Goal: Information Seeking & Learning: Find specific fact

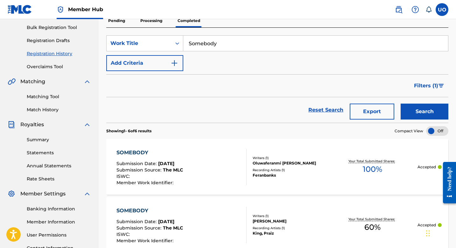
drag, startPoint x: 226, startPoint y: 47, endPoint x: 186, endPoint y: 42, distance: 40.8
click at [186, 42] on input "Somebody" at bounding box center [315, 43] width 265 height 15
click at [401, 103] on button "Search" at bounding box center [425, 111] width 48 height 16
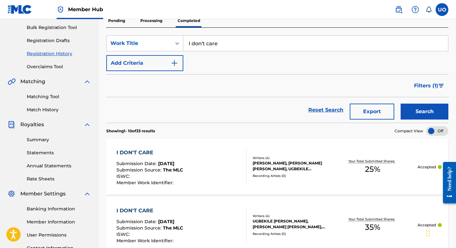
drag, startPoint x: 227, startPoint y: 46, endPoint x: 185, endPoint y: 39, distance: 42.2
click at [185, 39] on input "I don't care" at bounding box center [315, 43] width 265 height 15
type input "higher"
click at [401, 103] on button "Search" at bounding box center [425, 111] width 48 height 16
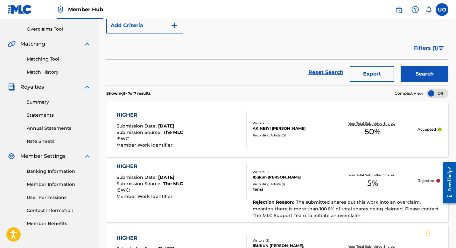
scroll to position [131, 0]
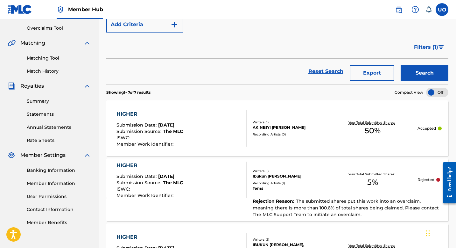
click at [216, 129] on div "HIGHER Submission Date : May 26, 2025 Submission Source : The MLC ISWC : Member…" at bounding box center [182, 128] width 130 height 36
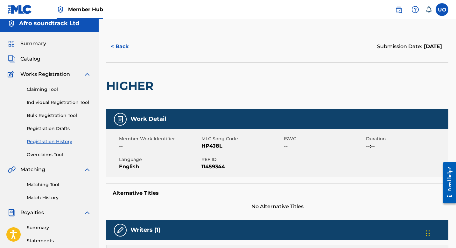
scroll to position [2, 0]
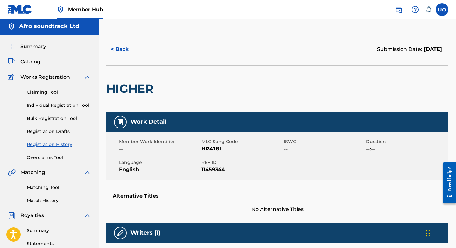
click at [59, 46] on div "Summary" at bounding box center [49, 47] width 83 height 8
click at [32, 48] on span "Summary" at bounding box center [33, 47] width 26 height 8
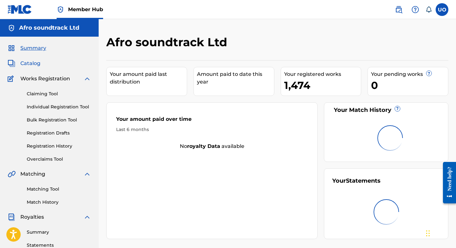
click at [33, 64] on span "Catalog" at bounding box center [30, 64] width 20 height 8
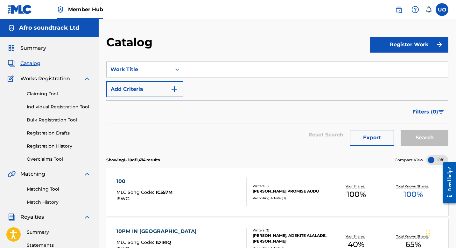
click at [32, 37] on div "Summary Catalog Works Registration Claiming Tool Individual Registration Tool B…" at bounding box center [49, 201] width 99 height 328
click at [32, 52] on div "Summary Catalog Works Registration Claiming Tool Individual Registration Tool B…" at bounding box center [49, 201] width 99 height 328
click at [32, 45] on span "Summary" at bounding box center [33, 48] width 26 height 8
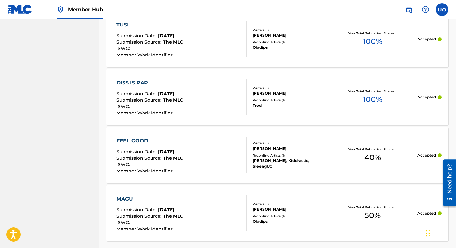
scroll to position [5886, 0]
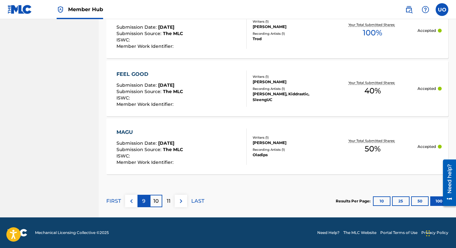
click at [141, 203] on div "9" at bounding box center [144, 201] width 12 height 12
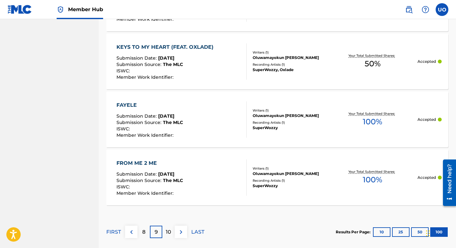
scroll to position [5851, 0]
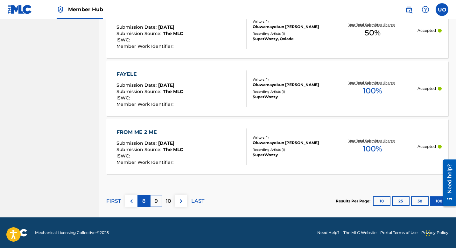
click at [144, 196] on div "8" at bounding box center [144, 201] width 12 height 12
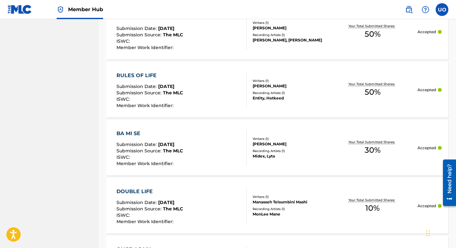
scroll to position [3891, 0]
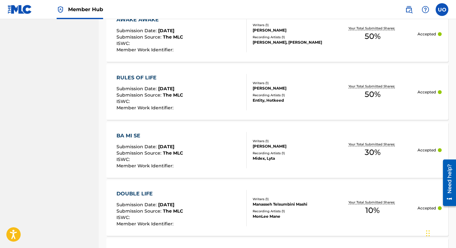
drag, startPoint x: 300, startPoint y: 89, endPoint x: 151, endPoint y: 1, distance: 173.3
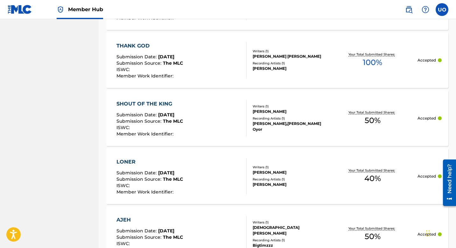
scroll to position [5872, 0]
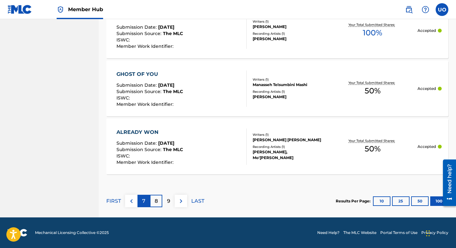
click at [143, 202] on p "7" at bounding box center [143, 201] width 3 height 8
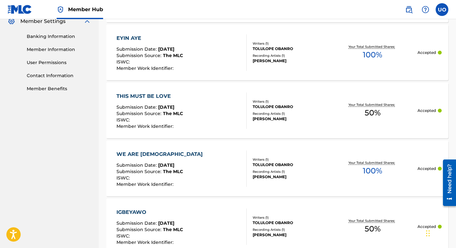
scroll to position [0, 0]
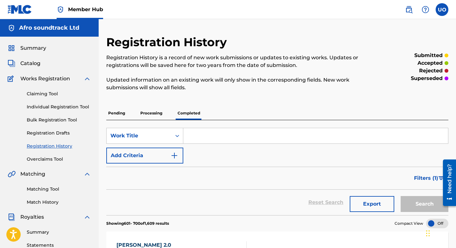
click at [197, 136] on input "Search Form" at bounding box center [315, 135] width 265 height 15
type input "I don't care"
click at [401, 196] on button "Search" at bounding box center [425, 204] width 48 height 16
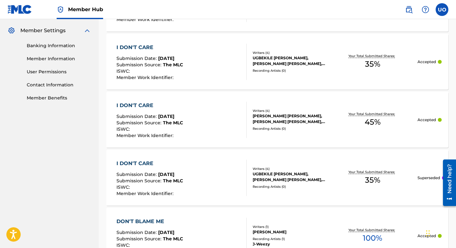
scroll to position [253, 0]
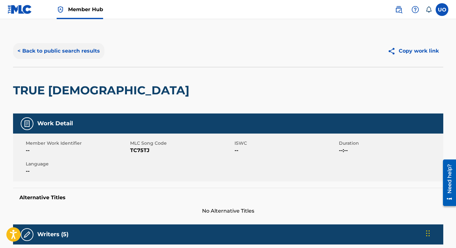
click at [26, 44] on button "< Back to public search results" at bounding box center [58, 51] width 91 height 16
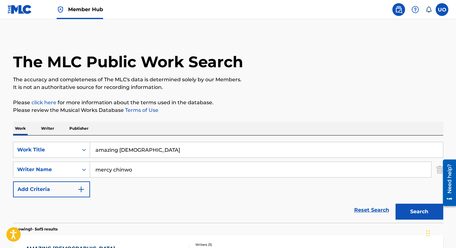
scroll to position [106, 0]
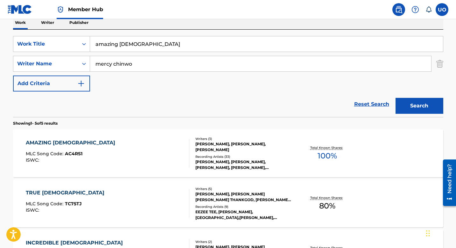
click at [135, 46] on input "amazing [DEMOGRAPHIC_DATA]" at bounding box center [266, 43] width 353 height 15
